Goal: Task Accomplishment & Management: Manage account settings

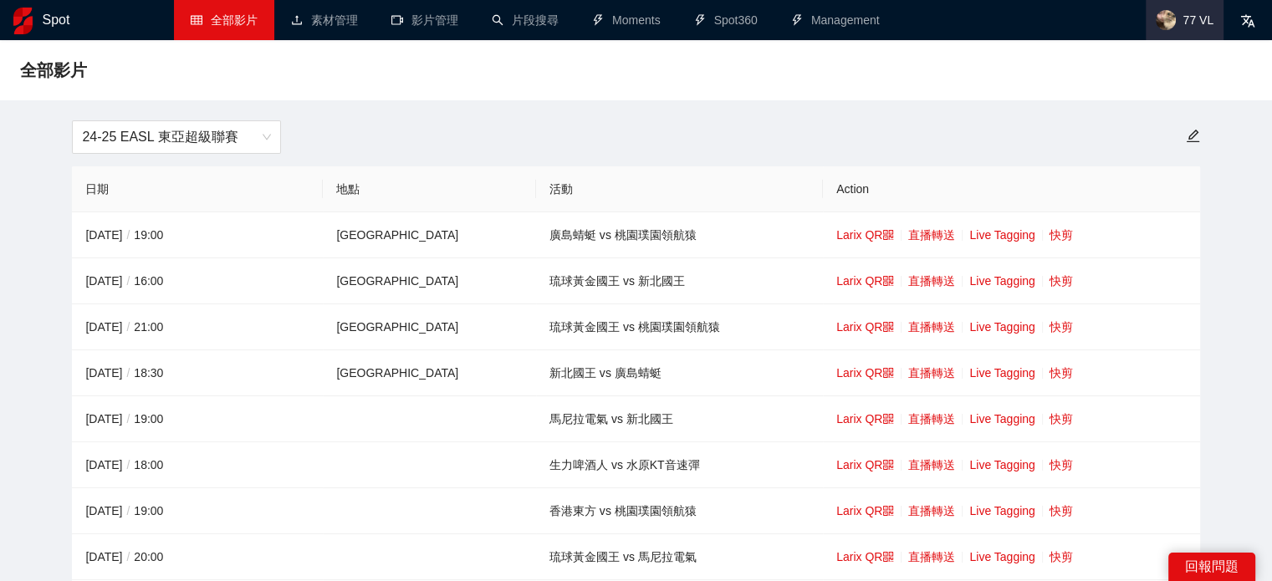
click at [1176, 11] on span "77 VL" at bounding box center [1185, 20] width 78 height 40
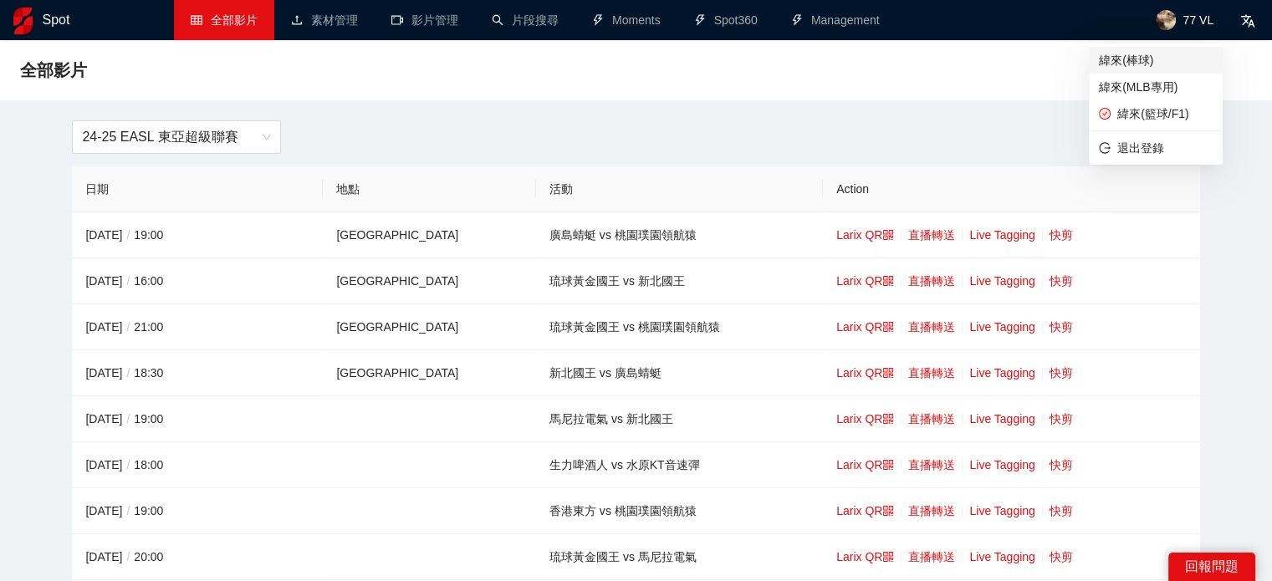
click at [1148, 59] on span "緯來(棒球)" at bounding box center [1156, 60] width 114 height 18
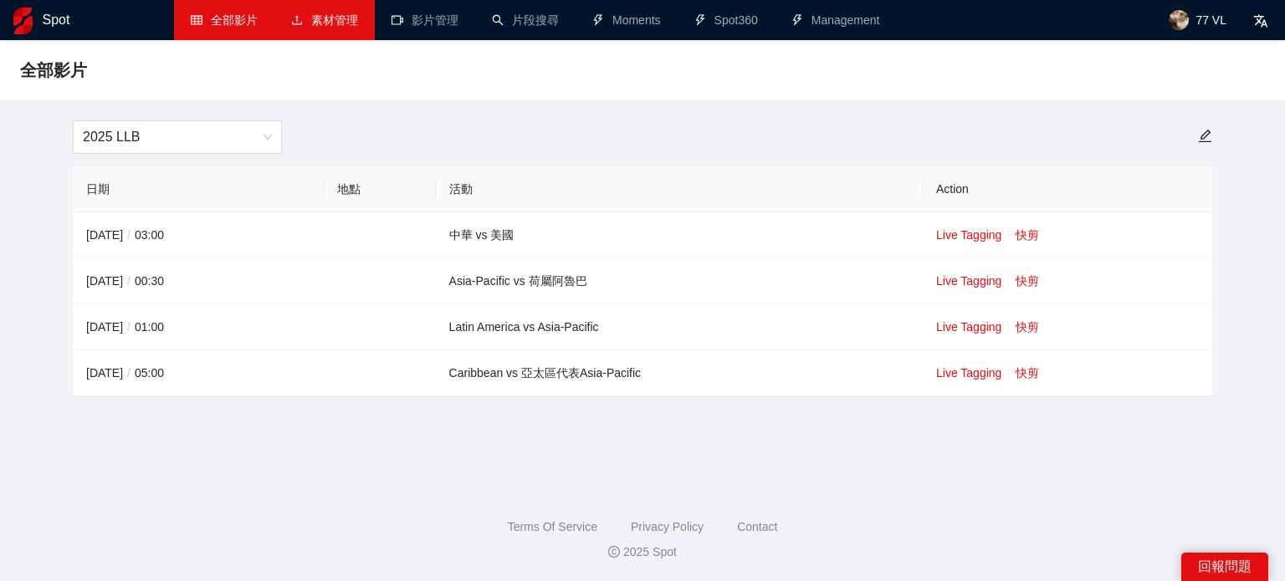
click at [345, 27] on link "素材管理" at bounding box center [324, 19] width 67 height 13
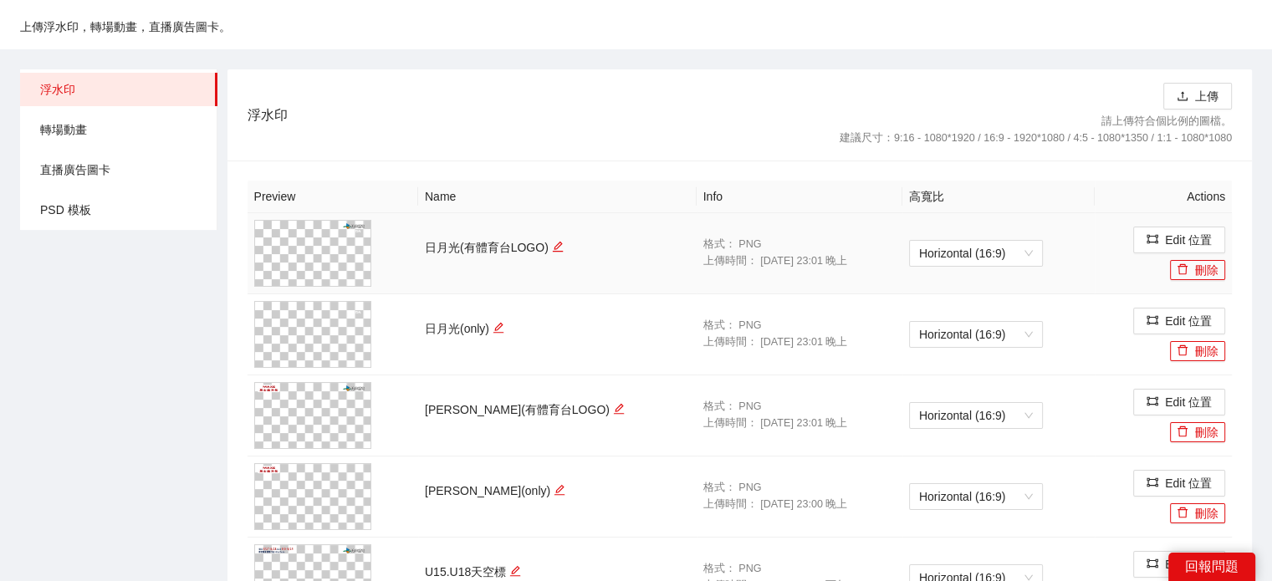
scroll to position [84, 0]
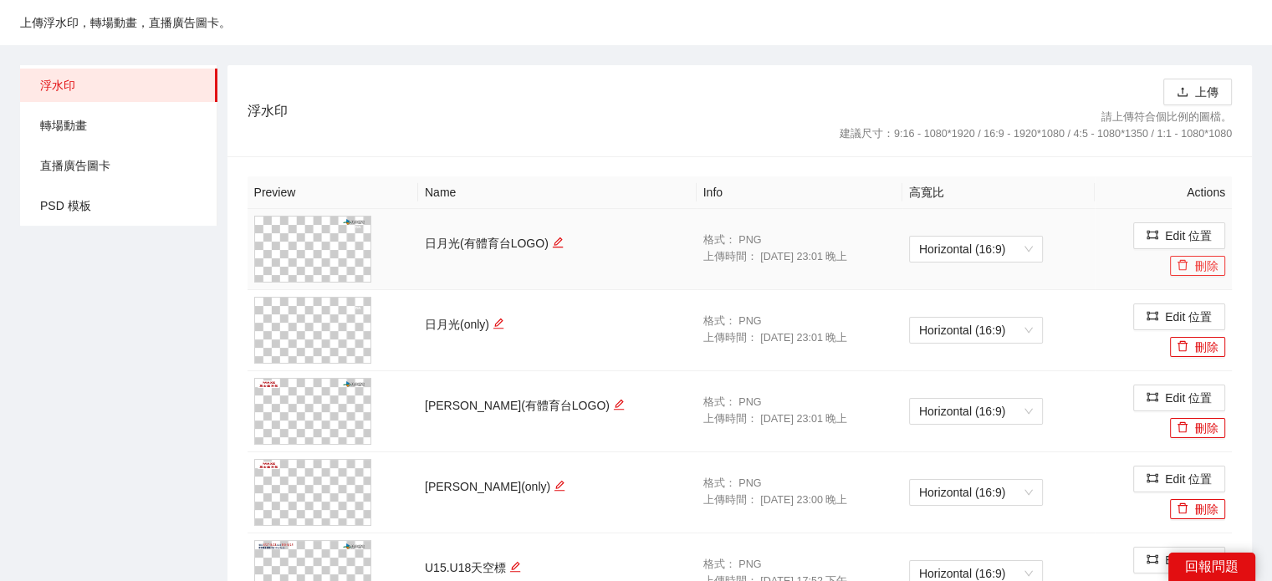
click at [1191, 266] on button "刪除" at bounding box center [1197, 266] width 55 height 20
click at [1225, 217] on span "Yes" at bounding box center [1229, 216] width 19 height 18
click at [1191, 267] on button "刪除" at bounding box center [1197, 266] width 55 height 20
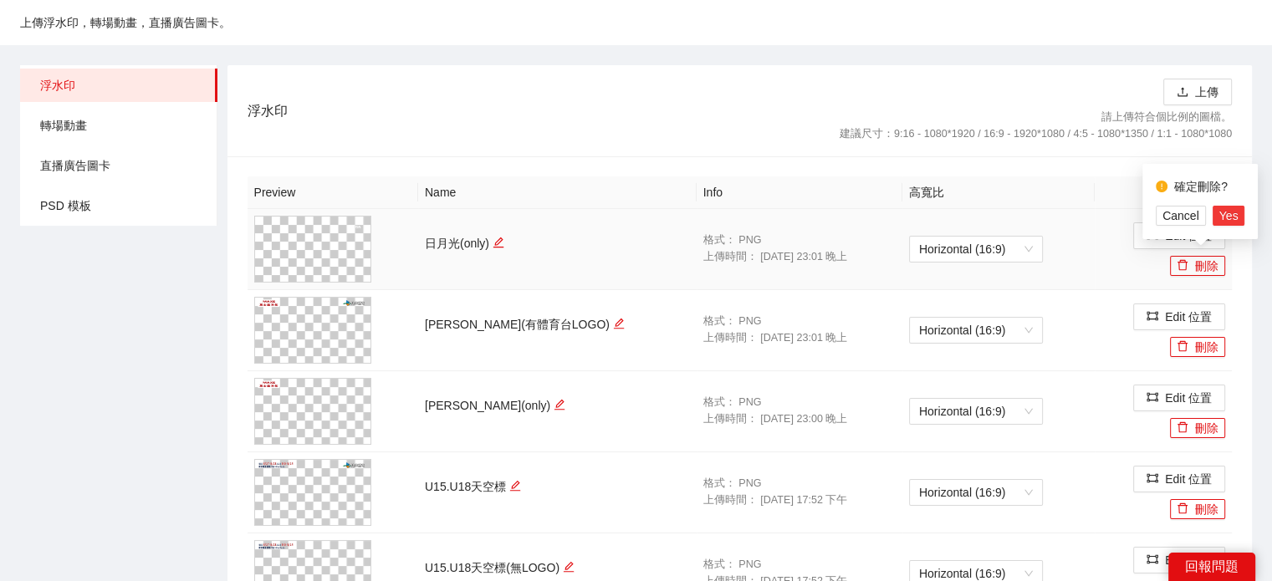
click at [1223, 217] on span "Yes" at bounding box center [1229, 216] width 19 height 18
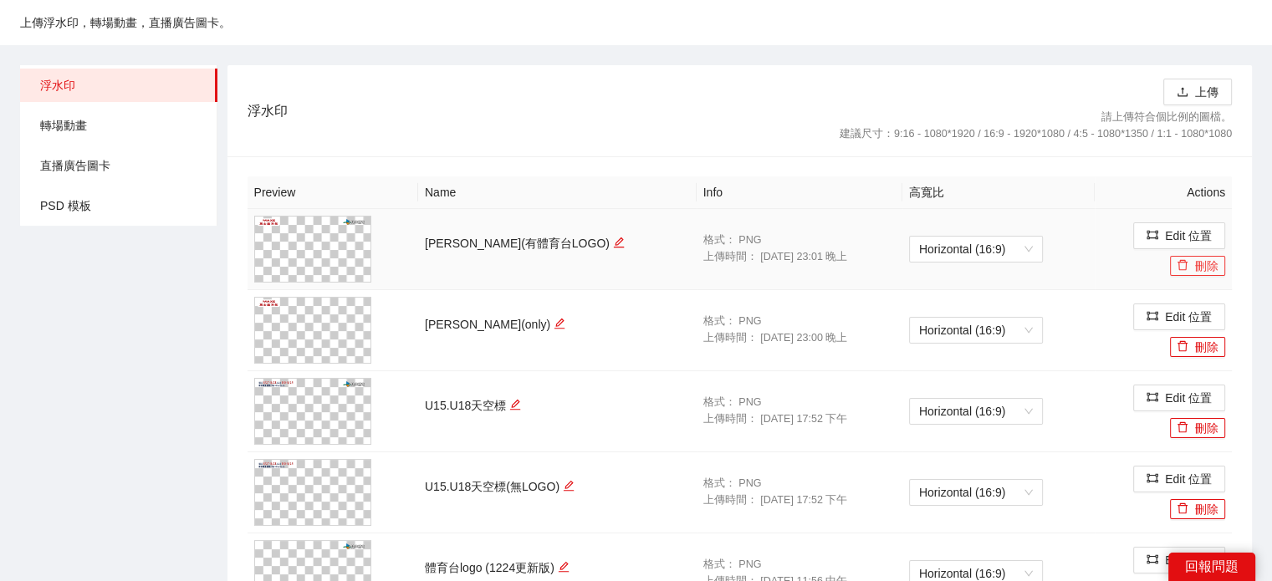
click at [1198, 269] on button "刪除" at bounding box center [1197, 266] width 55 height 20
click at [1220, 227] on div "確定刪除? Cancel Yes" at bounding box center [1200, 201] width 115 height 75
click at [1221, 220] on span "Yes" at bounding box center [1229, 216] width 19 height 18
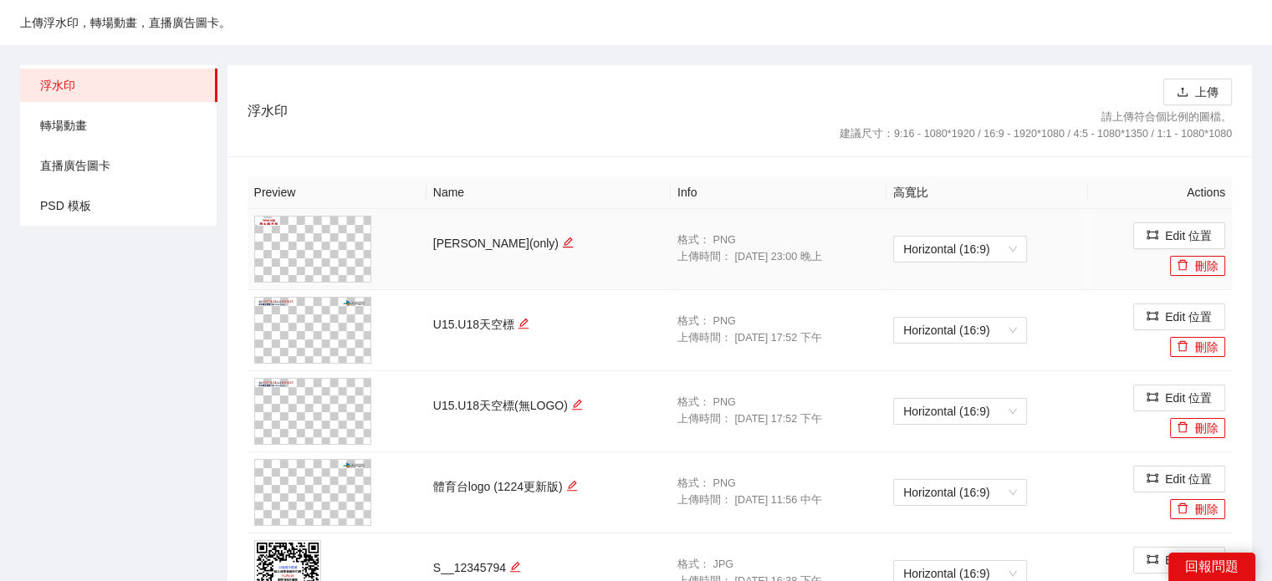
click at [1205, 277] on td "Edit 位置 刪除" at bounding box center [1160, 249] width 144 height 81
click at [1205, 265] on button "刪除" at bounding box center [1197, 266] width 55 height 20
click at [1226, 214] on span "Yes" at bounding box center [1229, 216] width 19 height 18
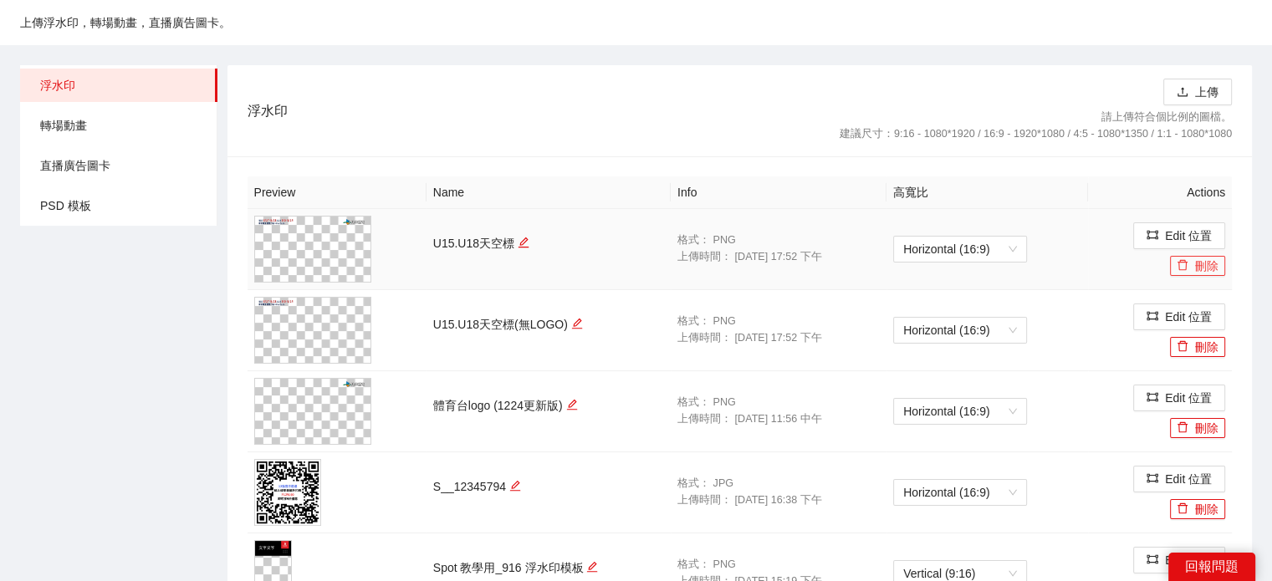
click at [1202, 260] on button "刪除" at bounding box center [1197, 266] width 55 height 20
click at [1230, 217] on span "Yes" at bounding box center [1229, 216] width 19 height 18
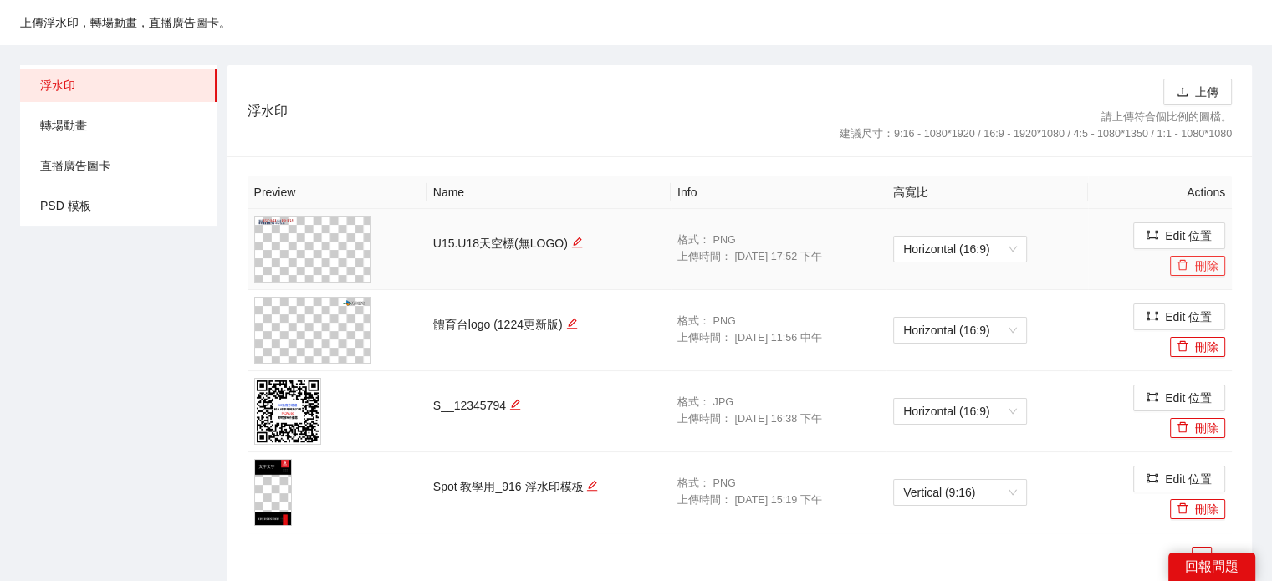
click at [1194, 270] on button "刪除" at bounding box center [1197, 266] width 55 height 20
click at [1220, 216] on span "Yes" at bounding box center [1229, 216] width 19 height 18
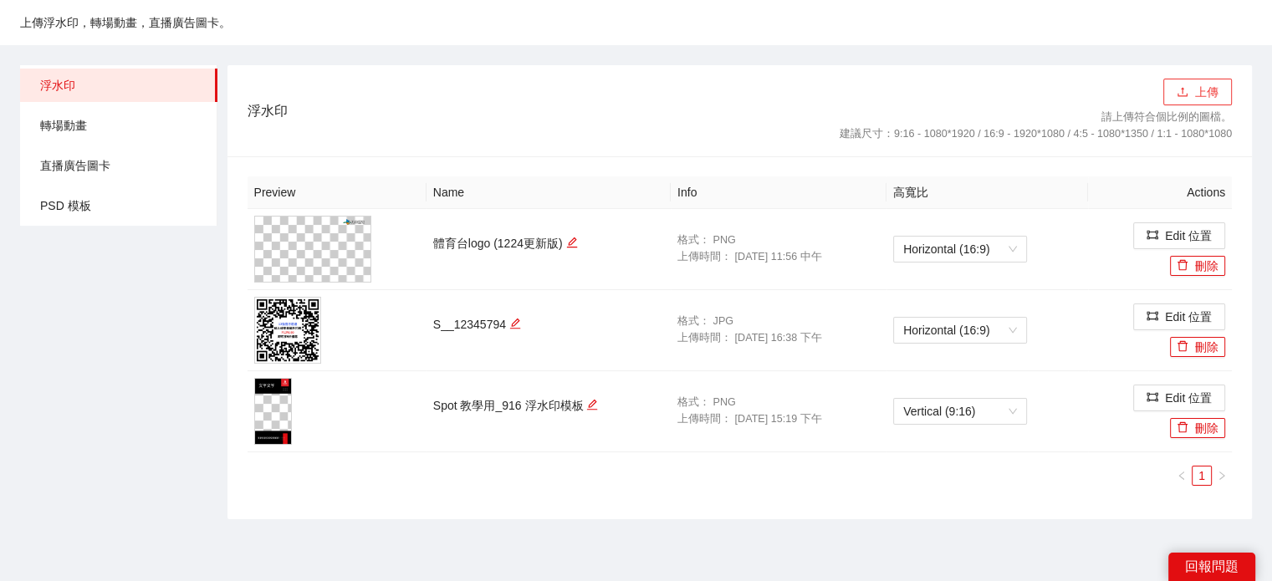
click at [1194, 96] on button "上傳" at bounding box center [1198, 92] width 69 height 27
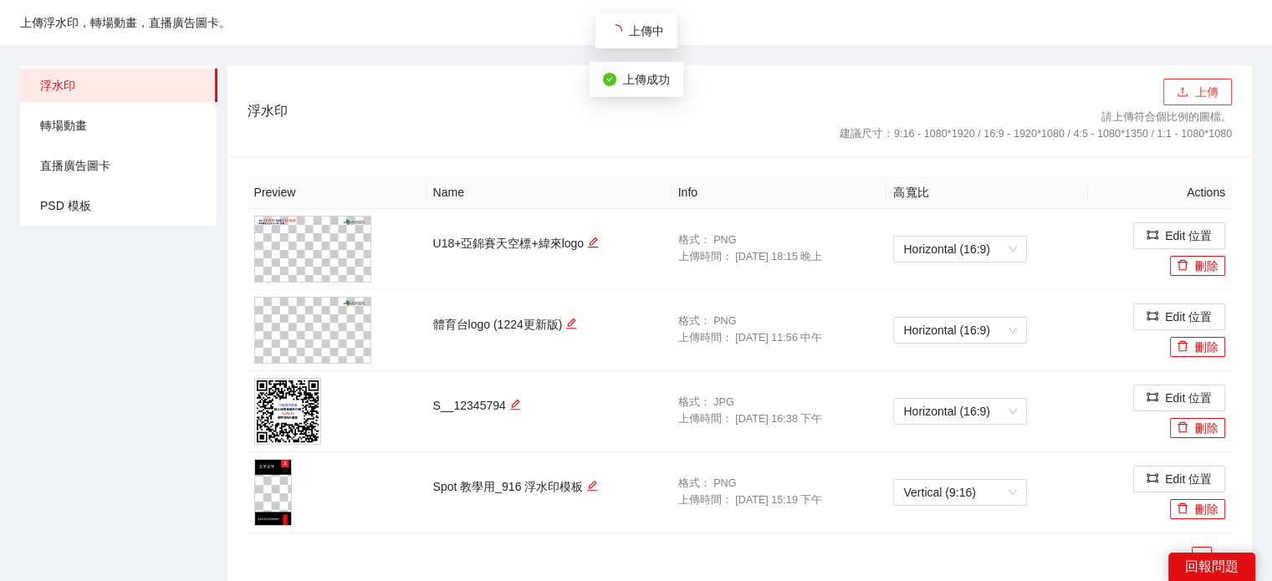
click at [1208, 98] on button "上傳" at bounding box center [1198, 92] width 69 height 27
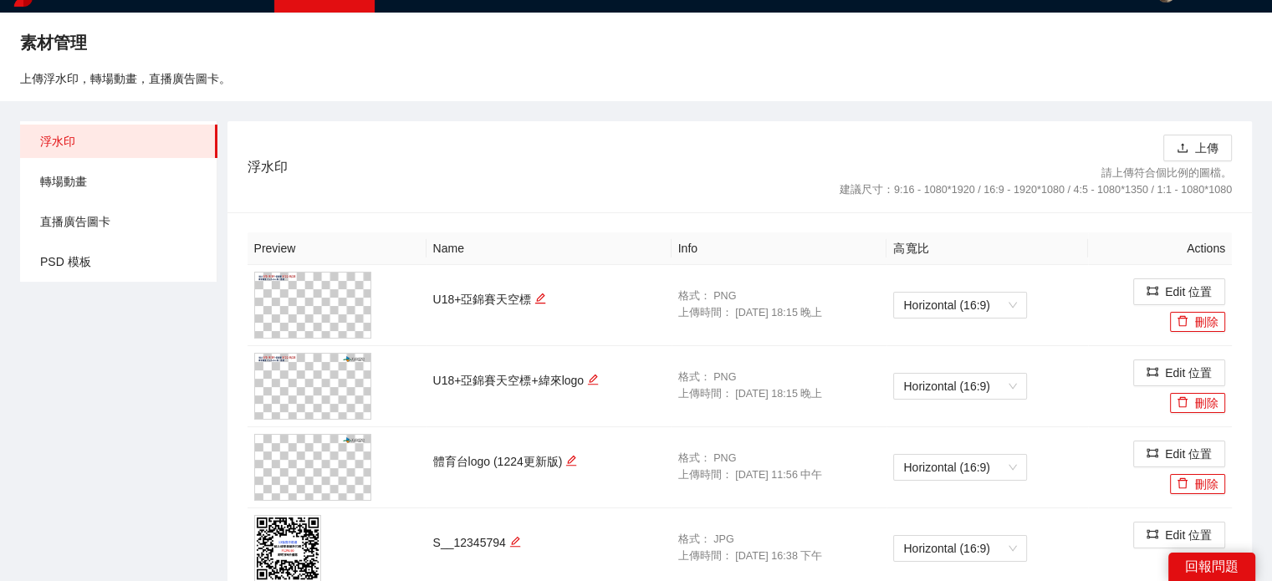
scroll to position [0, 0]
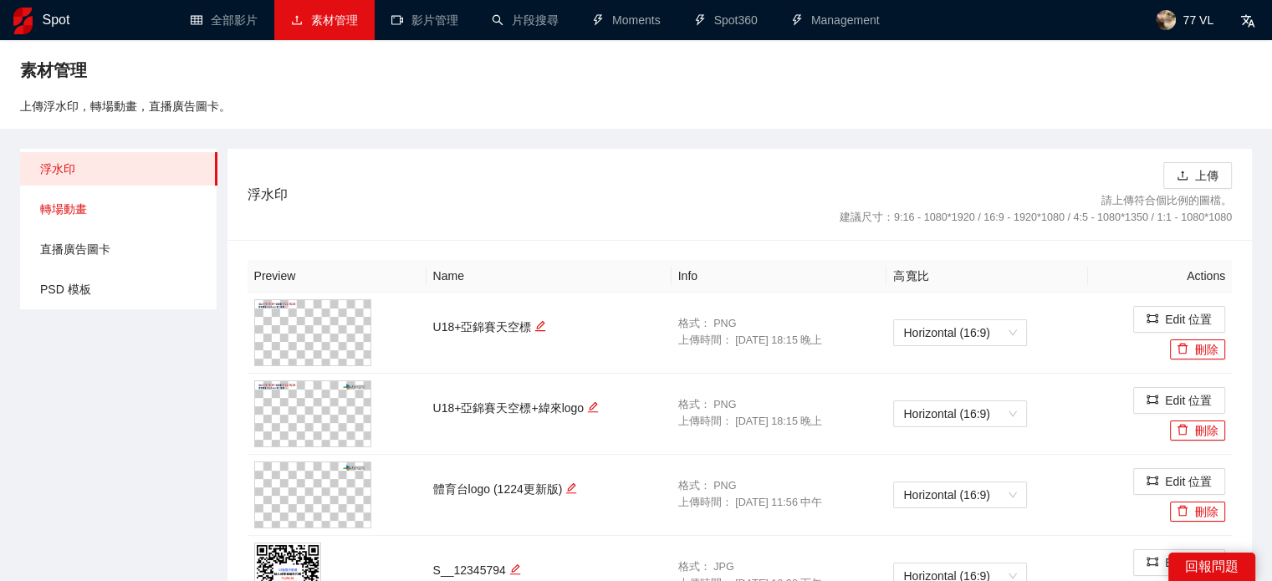
click at [124, 197] on span "轉場動畫" at bounding box center [122, 208] width 164 height 33
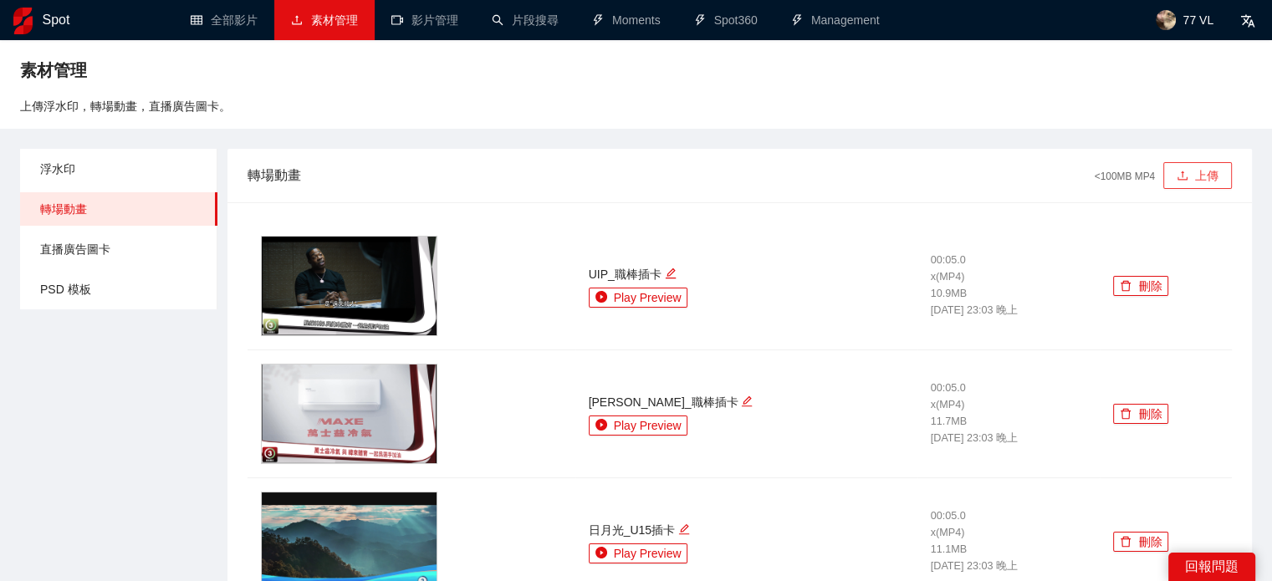
click at [1188, 173] on icon "upload" at bounding box center [1183, 176] width 12 height 12
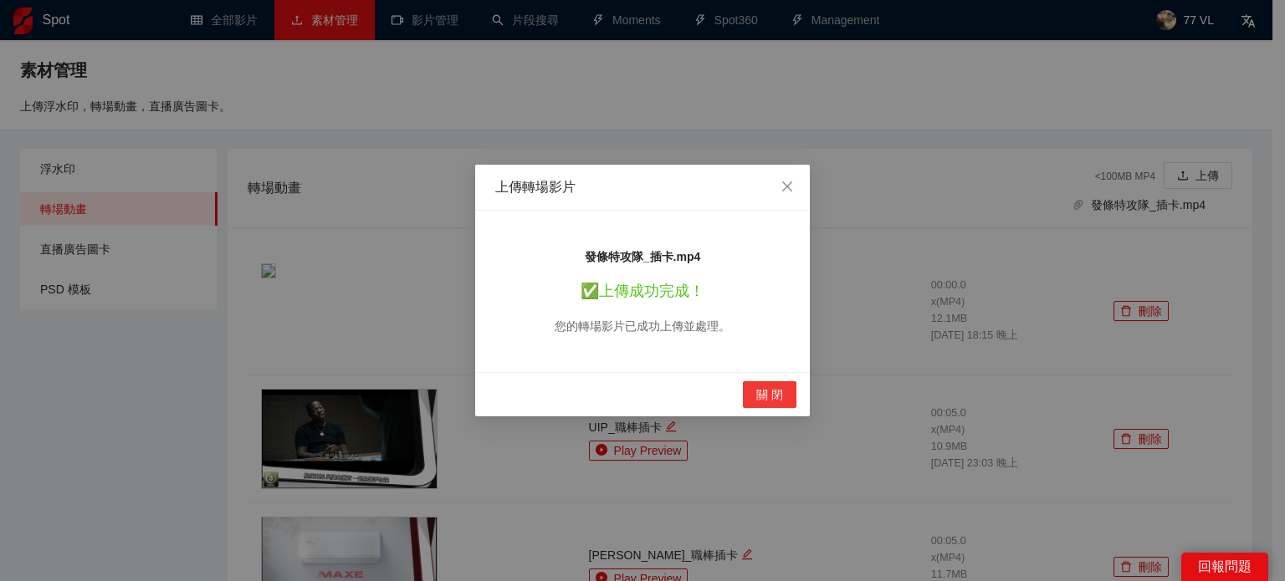
click at [777, 394] on span "關 閉" at bounding box center [769, 395] width 27 height 18
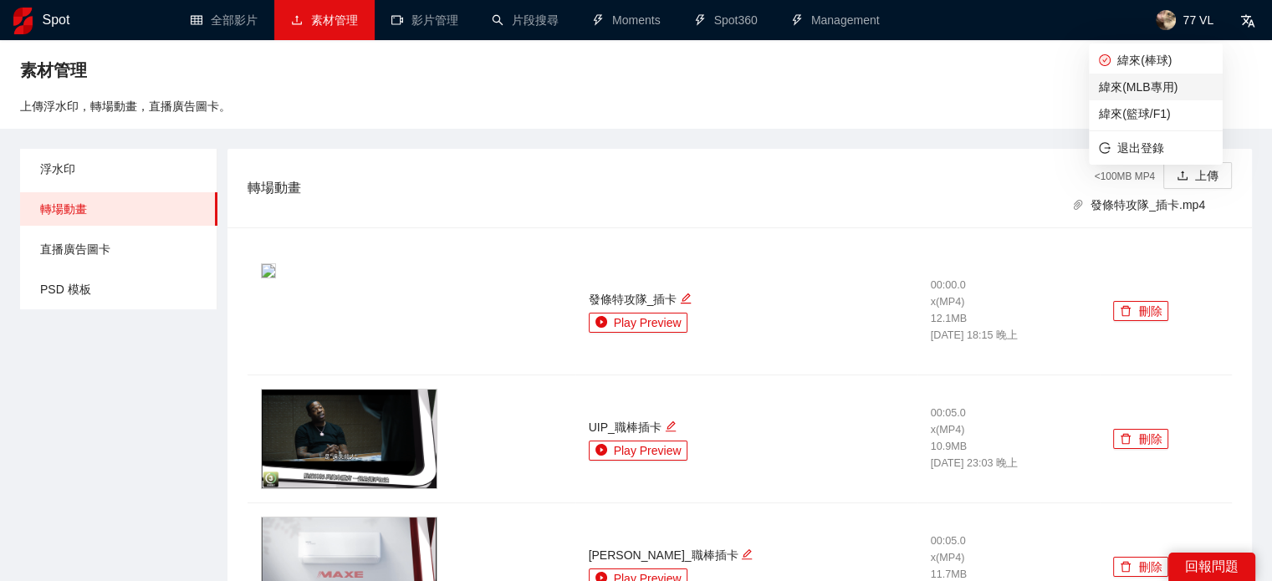
click at [1164, 85] on span "緯來(MLB專用)" at bounding box center [1156, 87] width 114 height 18
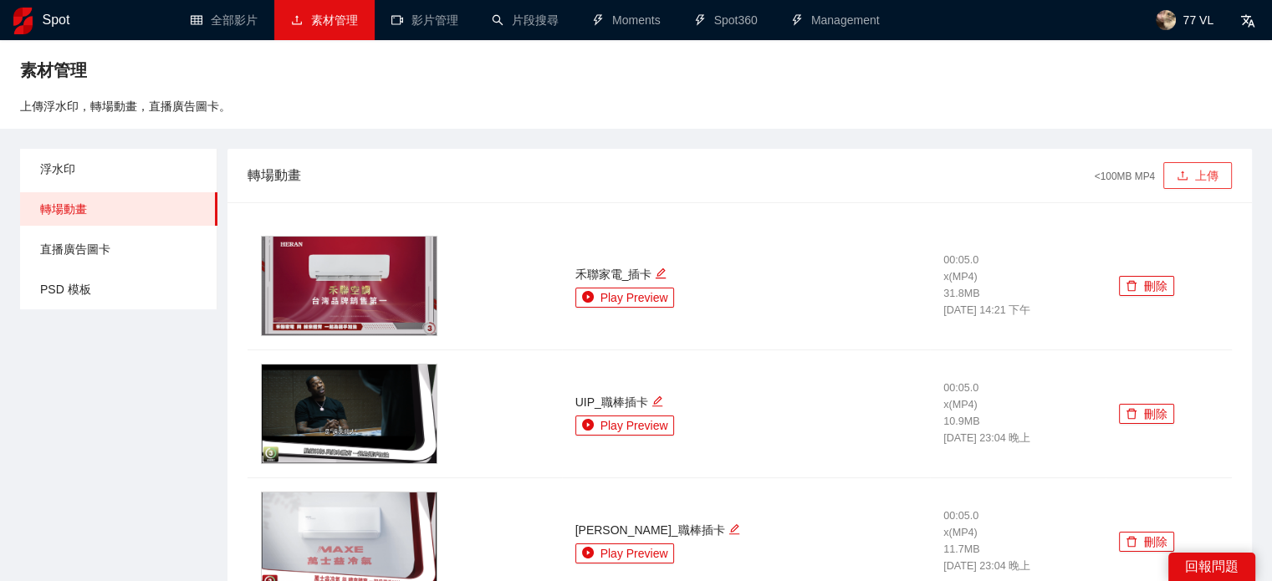
click at [1194, 187] on button "上傳" at bounding box center [1198, 175] width 69 height 27
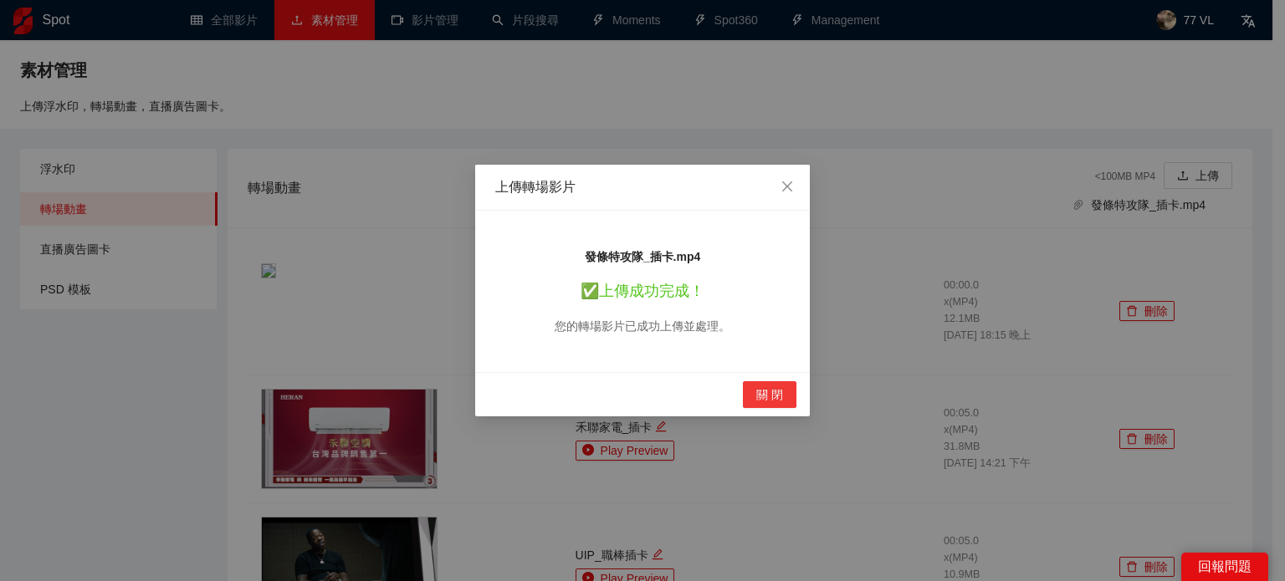
click at [761, 386] on span "關 閉" at bounding box center [769, 395] width 27 height 18
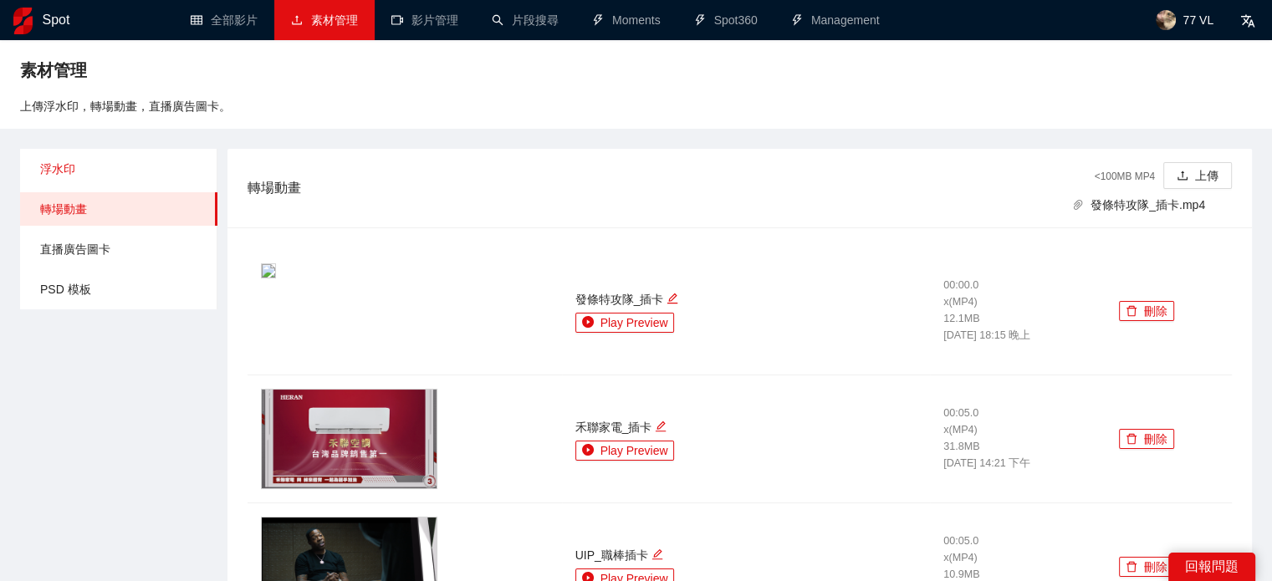
click at [116, 170] on span "浮水印" at bounding box center [122, 168] width 164 height 33
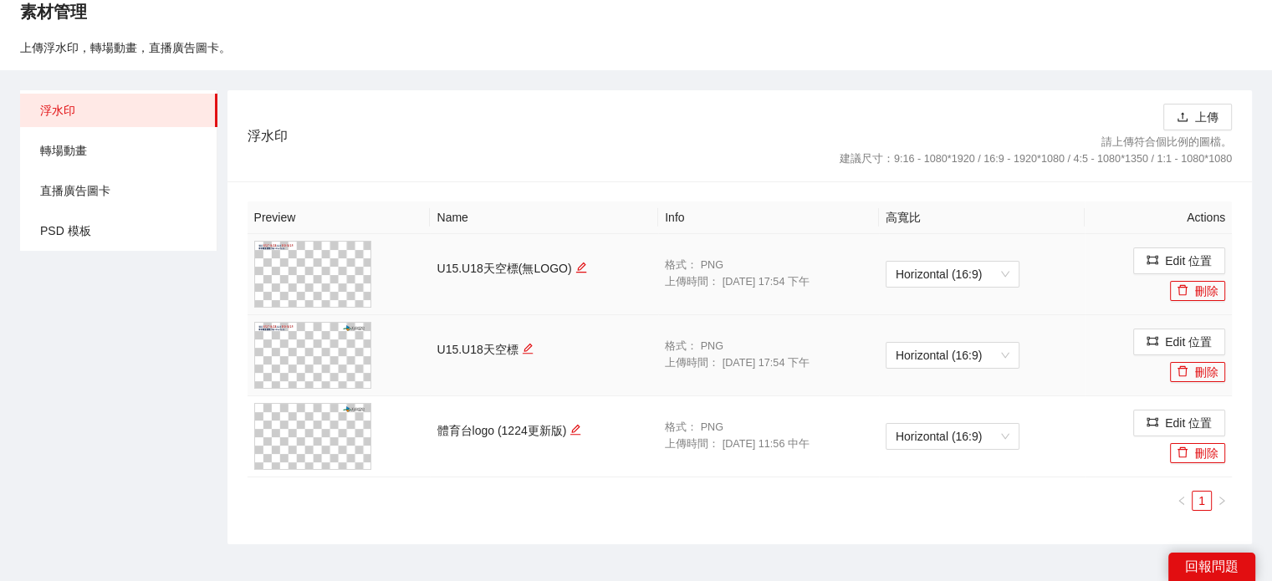
scroll to position [84, 0]
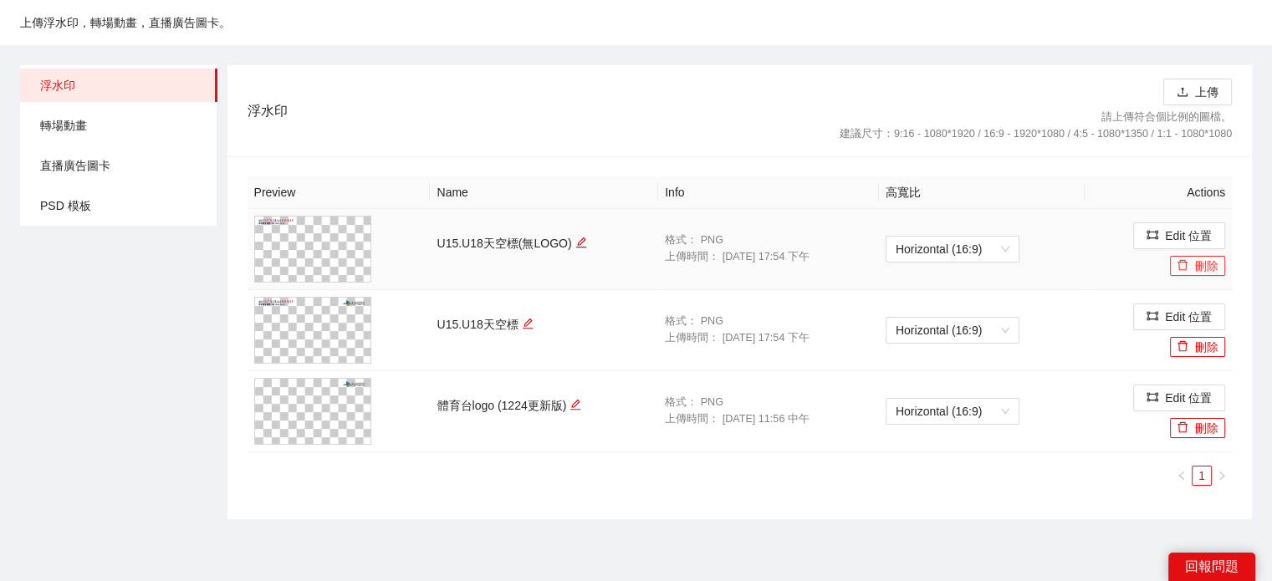
click at [1178, 272] on span "delete" at bounding box center [1183, 265] width 12 height 13
click at [1213, 216] on button "Yes" at bounding box center [1229, 216] width 33 height 20
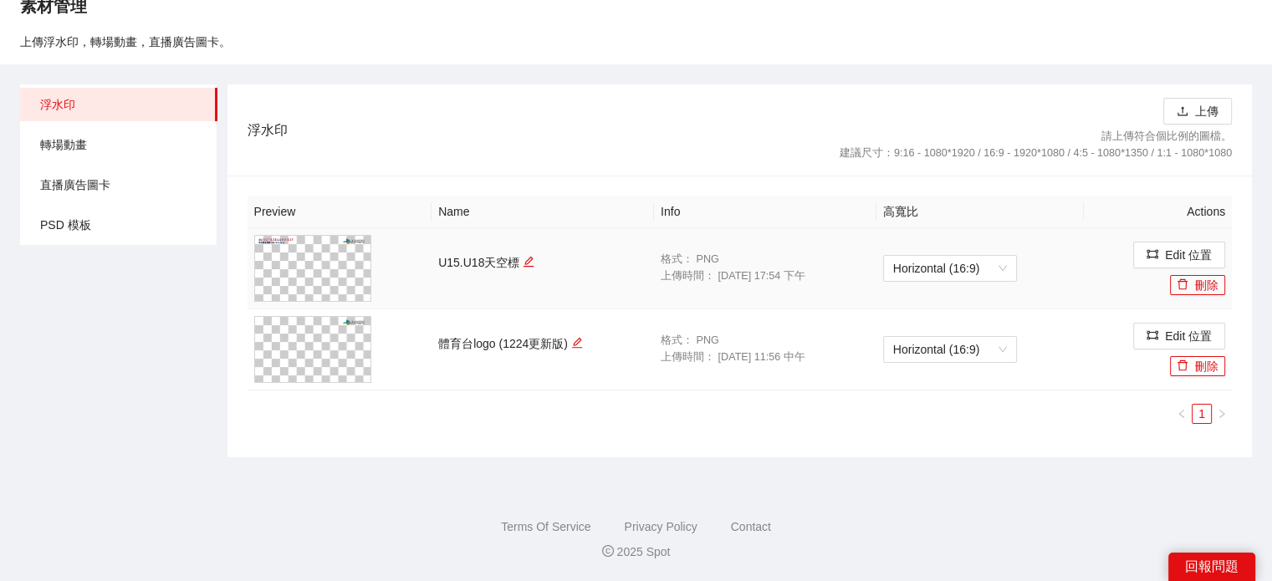
scroll to position [64, 0]
click at [1198, 284] on button "刪除" at bounding box center [1197, 286] width 55 height 20
click at [1215, 236] on button "Yes" at bounding box center [1229, 236] width 33 height 20
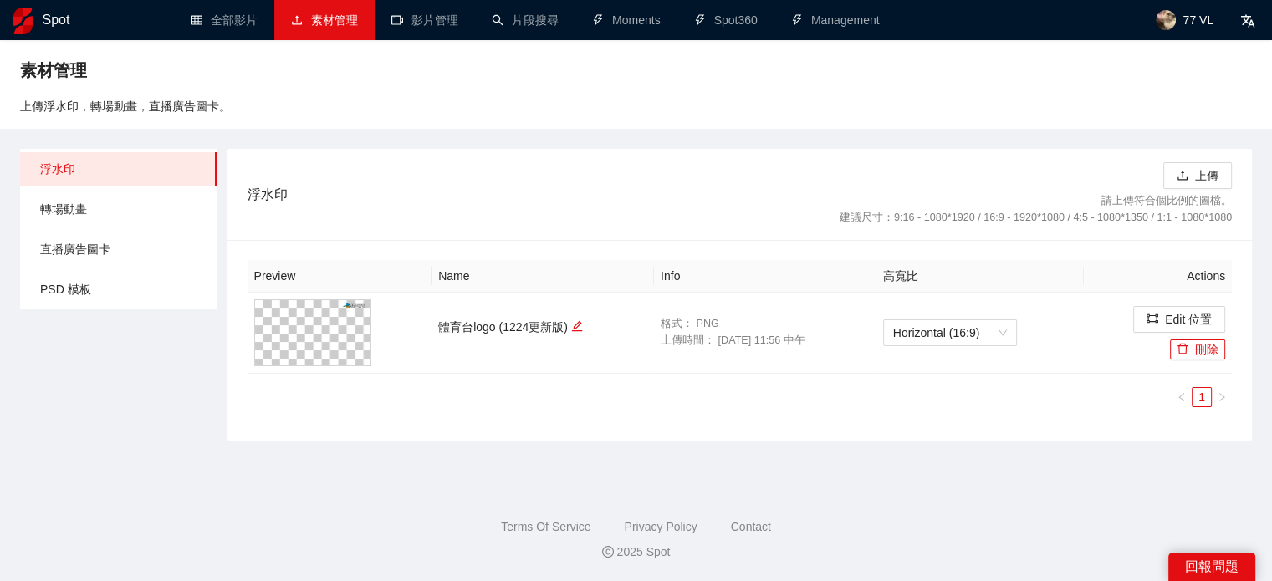
scroll to position [0, 0]
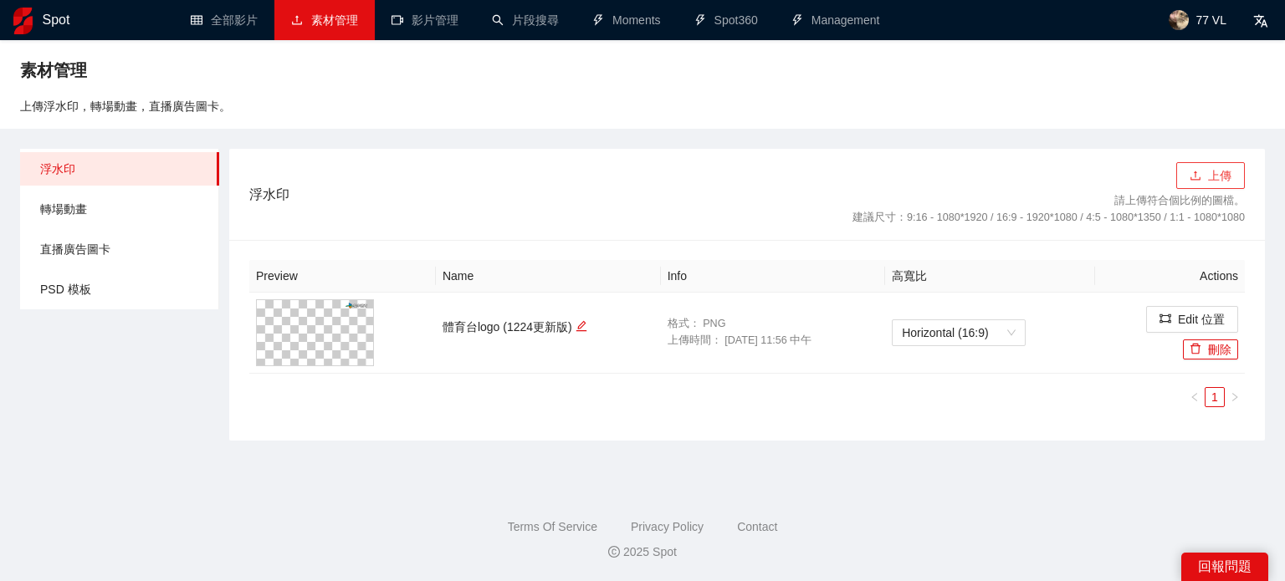
click at [1192, 170] on icon "upload" at bounding box center [1195, 176] width 12 height 12
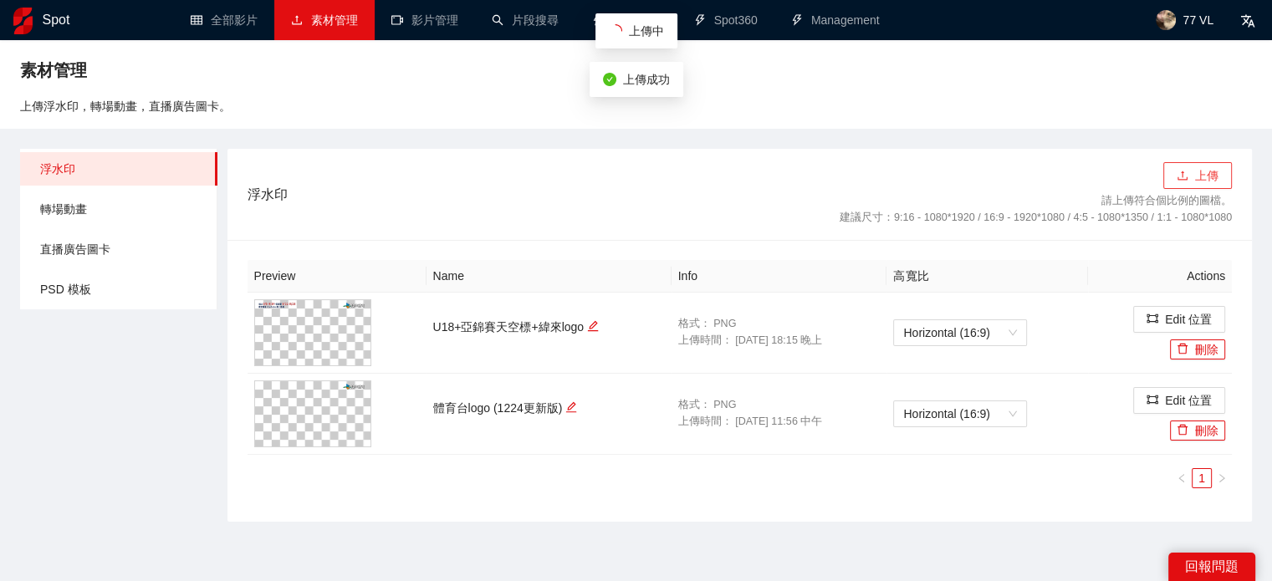
click at [1199, 182] on button "上傳" at bounding box center [1198, 175] width 69 height 27
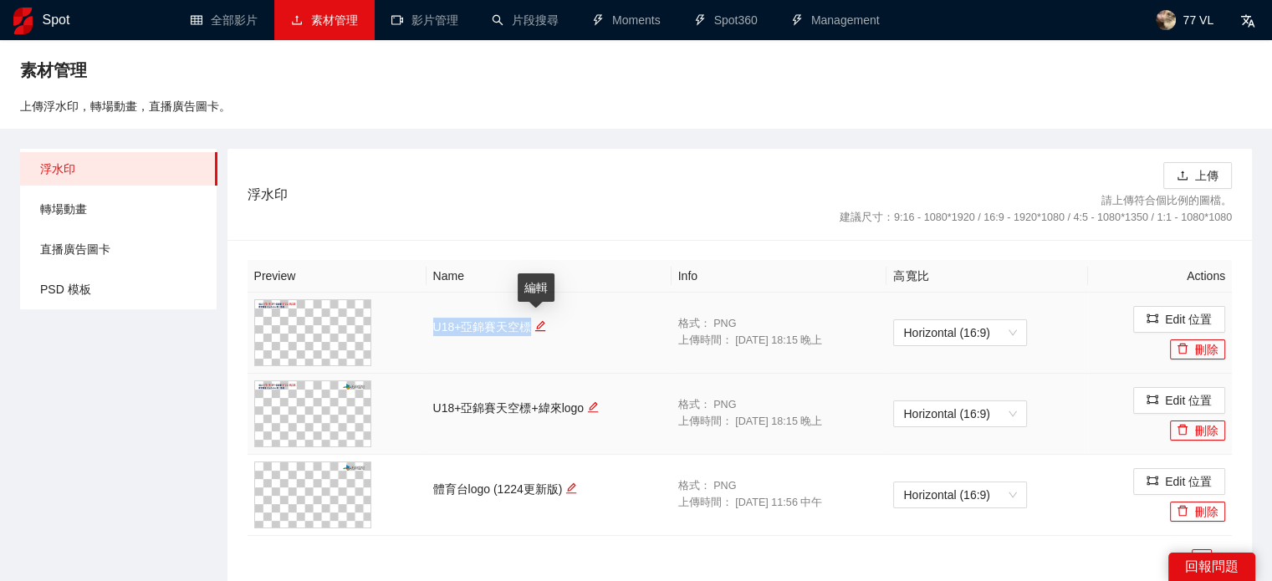
drag, startPoint x: 427, startPoint y: 324, endPoint x: 482, endPoint y: 401, distance: 94.2
click at [531, 325] on td "U18+亞錦賽天空標" at bounding box center [549, 333] width 245 height 81
drag, startPoint x: 423, startPoint y: 407, endPoint x: 584, endPoint y: 407, distance: 160.6
click at [584, 407] on td "U18+亞錦賽天空標+緯來logo" at bounding box center [549, 414] width 245 height 81
copy div "U18+亞錦賽天空標+緯來logo"
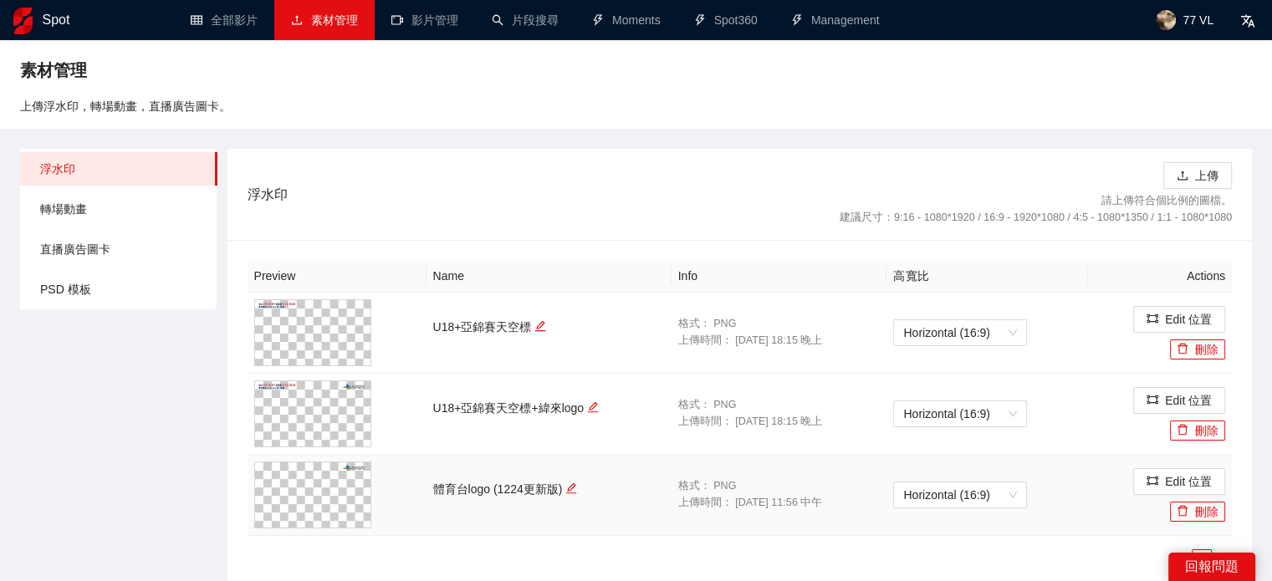
click at [591, 465] on td "體育台logo (1224更新版)" at bounding box center [549, 495] width 245 height 81
